Goal: Transaction & Acquisition: Purchase product/service

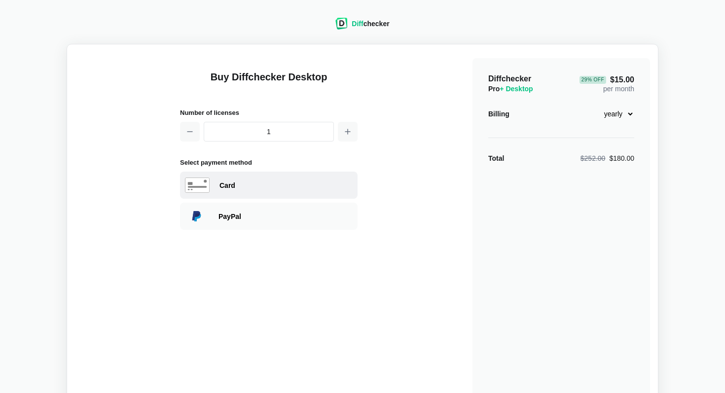
click at [269, 181] on div "Card" at bounding box center [286, 186] width 133 height 10
select select "[GEOGRAPHIC_DATA]"
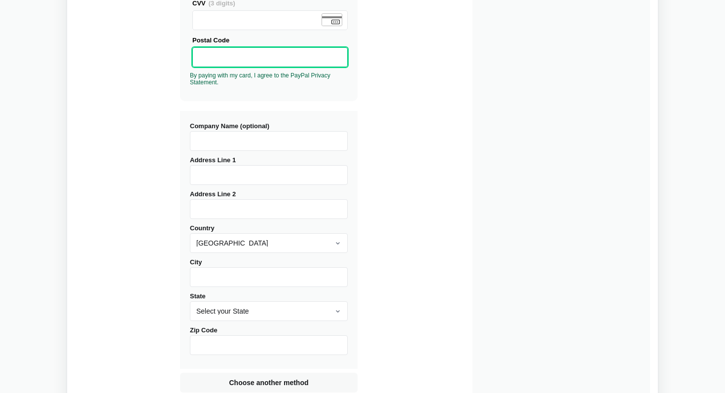
scroll to position [377, 0]
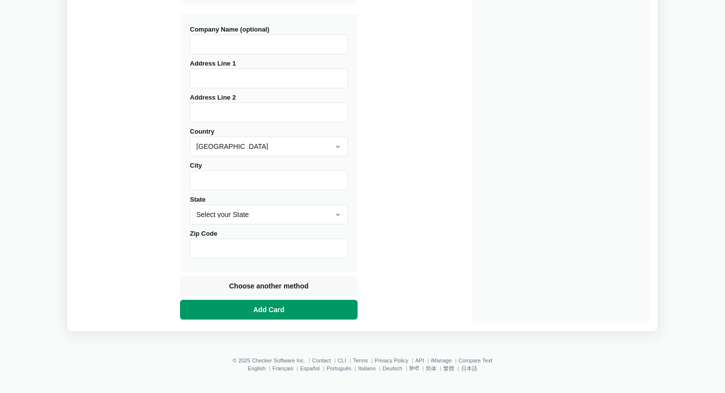
click at [321, 314] on button "Add Card" at bounding box center [269, 310] width 178 height 20
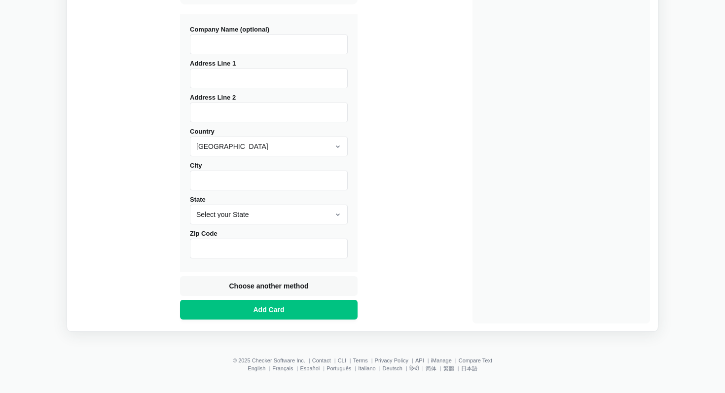
scroll to position [293, 0]
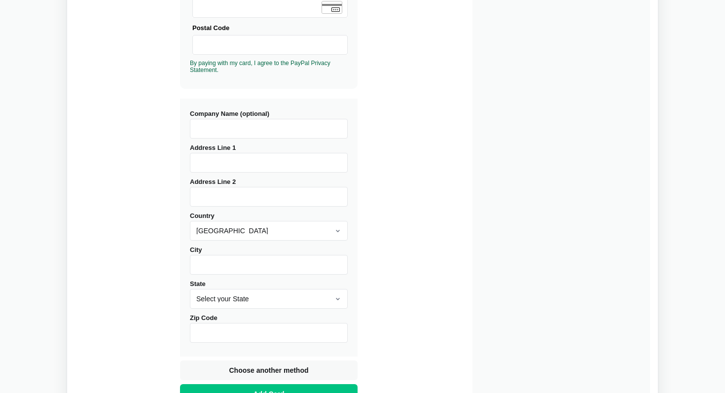
click at [272, 167] on input "Address Line 1" at bounding box center [269, 163] width 158 height 20
type input "[STREET_ADDRESS]"
type input "UNIT 404"
type input "[GEOGRAPHIC_DATA]"
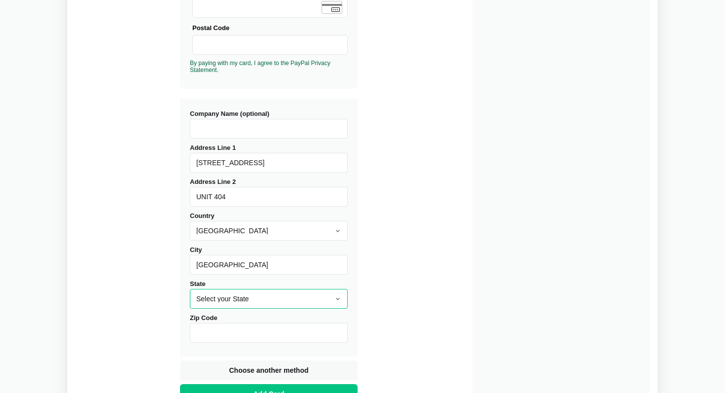
select select "CA"
type input "94609"
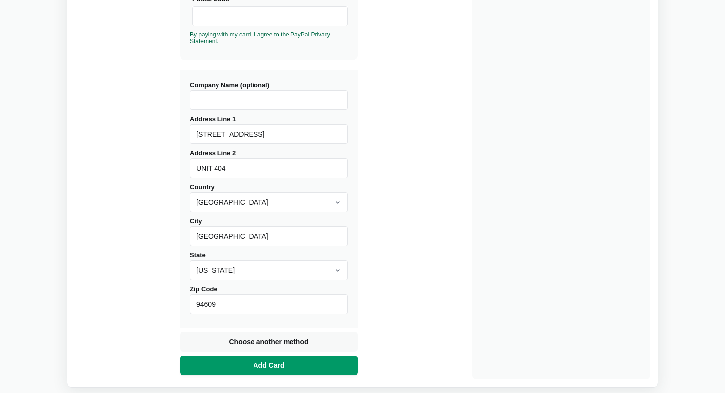
click at [286, 371] on button "Add Card" at bounding box center [269, 366] width 178 height 20
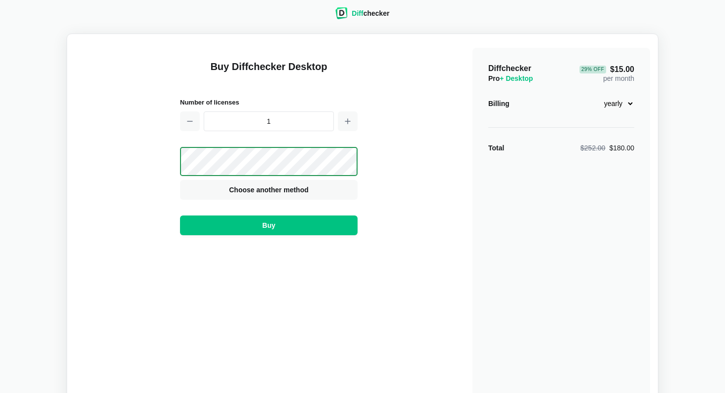
scroll to position [0, 0]
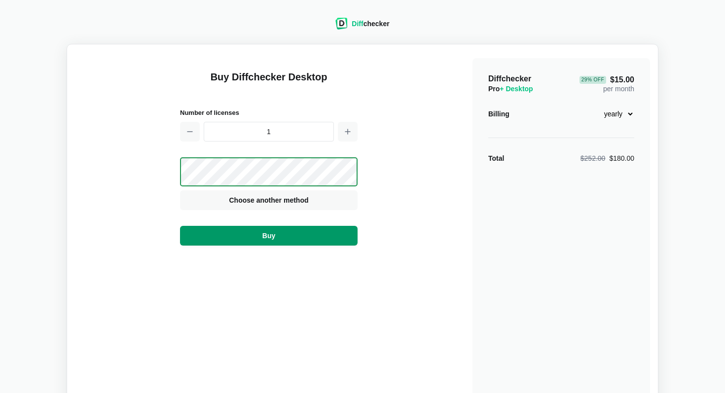
click at [329, 234] on button "Buy" at bounding box center [269, 236] width 178 height 20
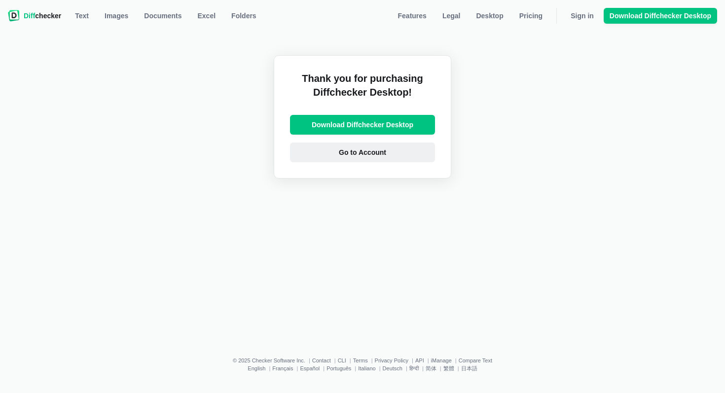
click at [391, 152] on link "Go to Account" at bounding box center [362, 153] width 145 height 20
